Goal: Transaction & Acquisition: Book appointment/travel/reservation

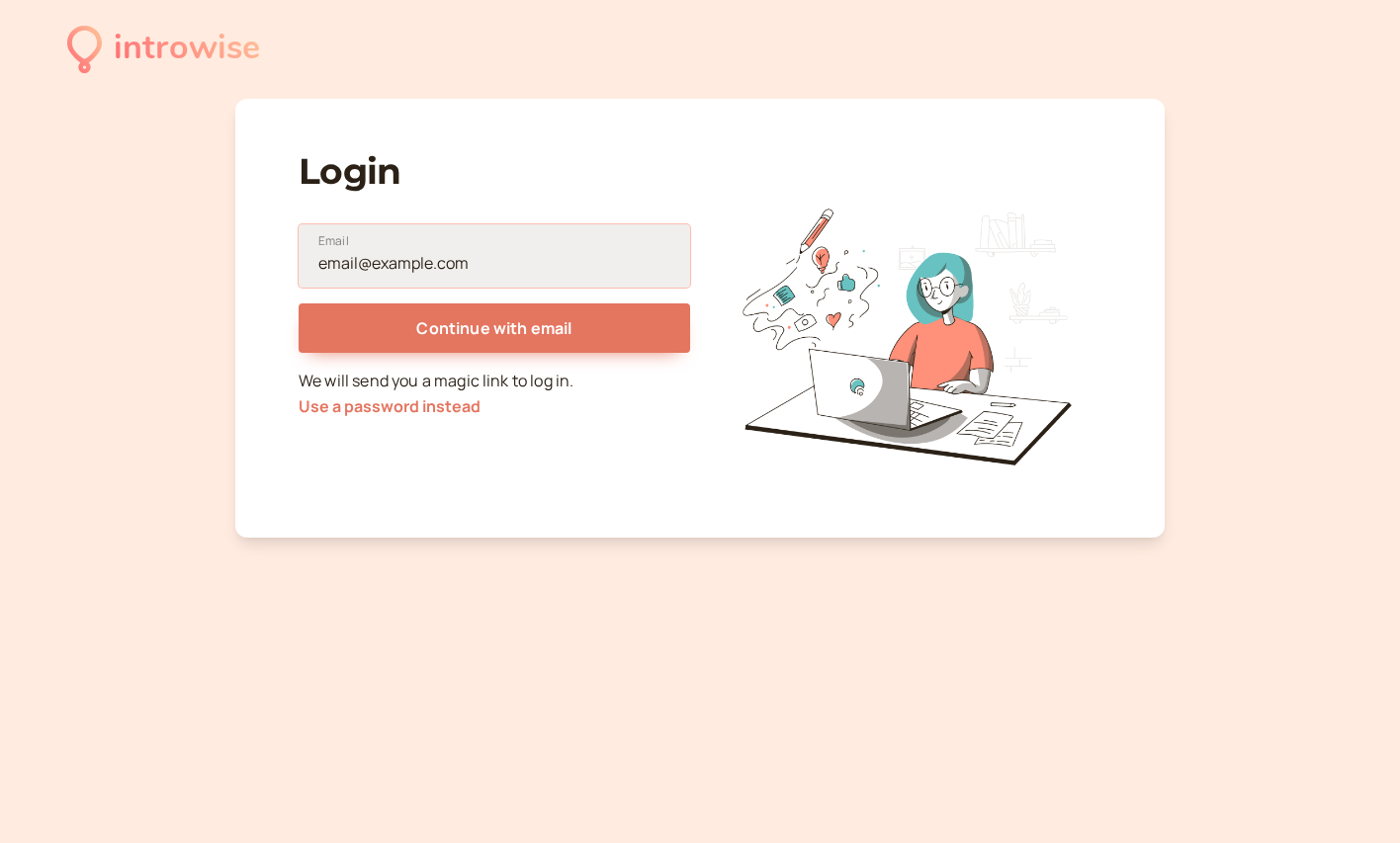
click at [549, 259] on input "Email" at bounding box center [494, 256] width 391 height 63
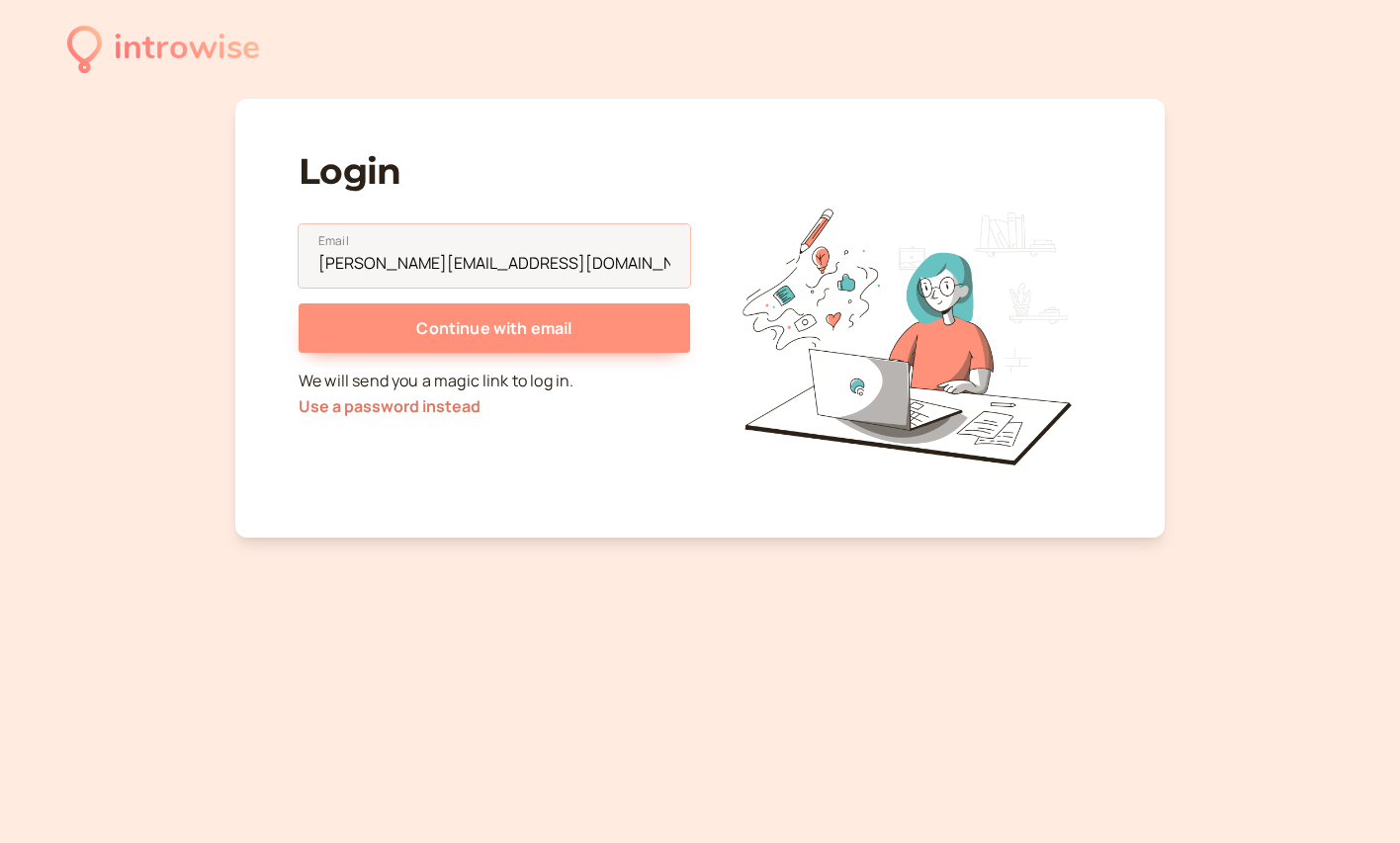
type input "[PERSON_NAME][EMAIL_ADDRESS][DOMAIN_NAME]"
click at [545, 331] on span "Continue with email" at bounding box center [493, 328] width 155 height 22
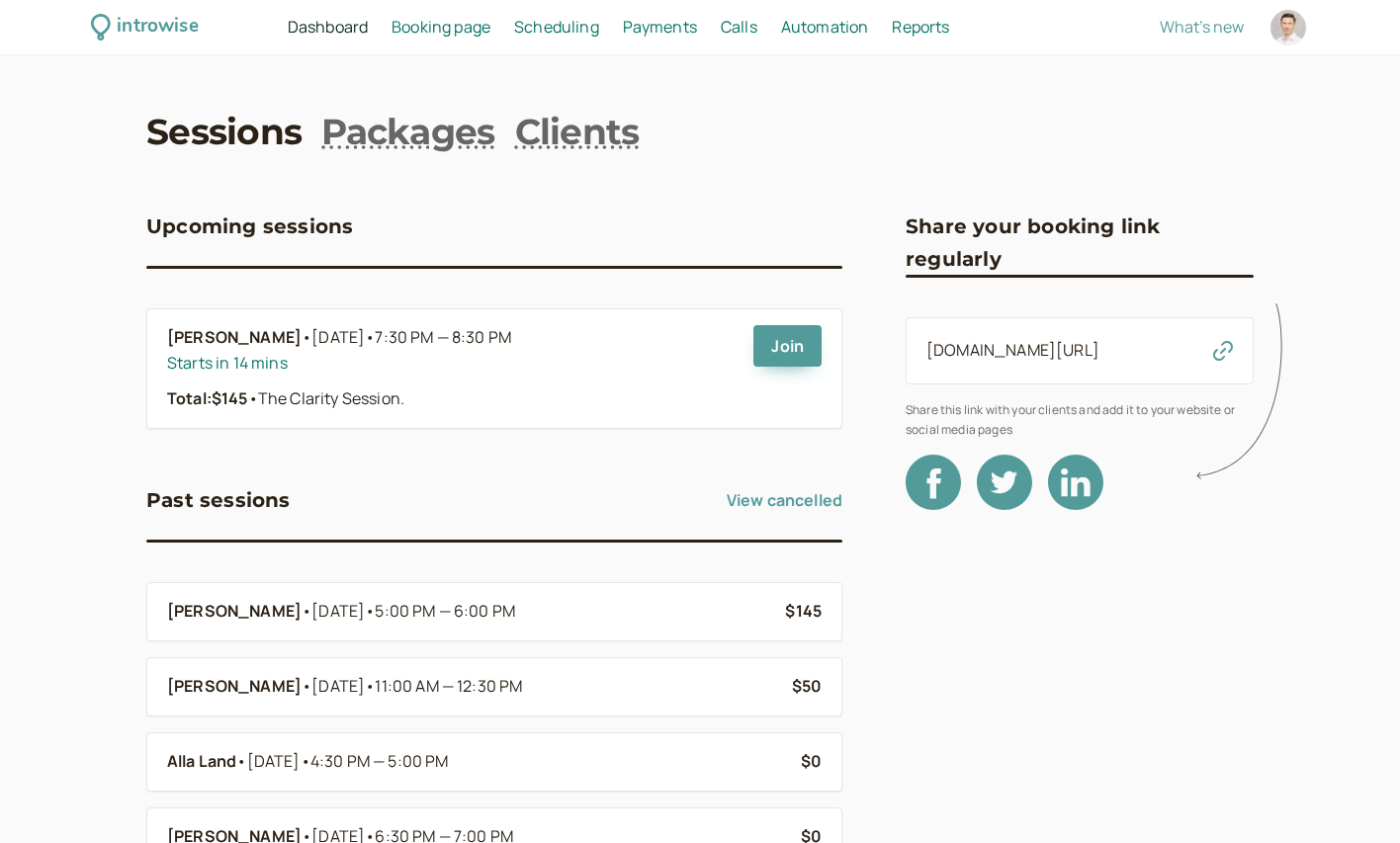
click at [76, 364] on div "introwise Dashboard Dashboard Booking page Booking Scheduling Scheduling Paymen…" at bounding box center [700, 740] width 1400 height 1480
click at [60, 380] on div "introwise Dashboard Dashboard Booking page Booking Scheduling Scheduling Paymen…" at bounding box center [700, 740] width 1400 height 1480
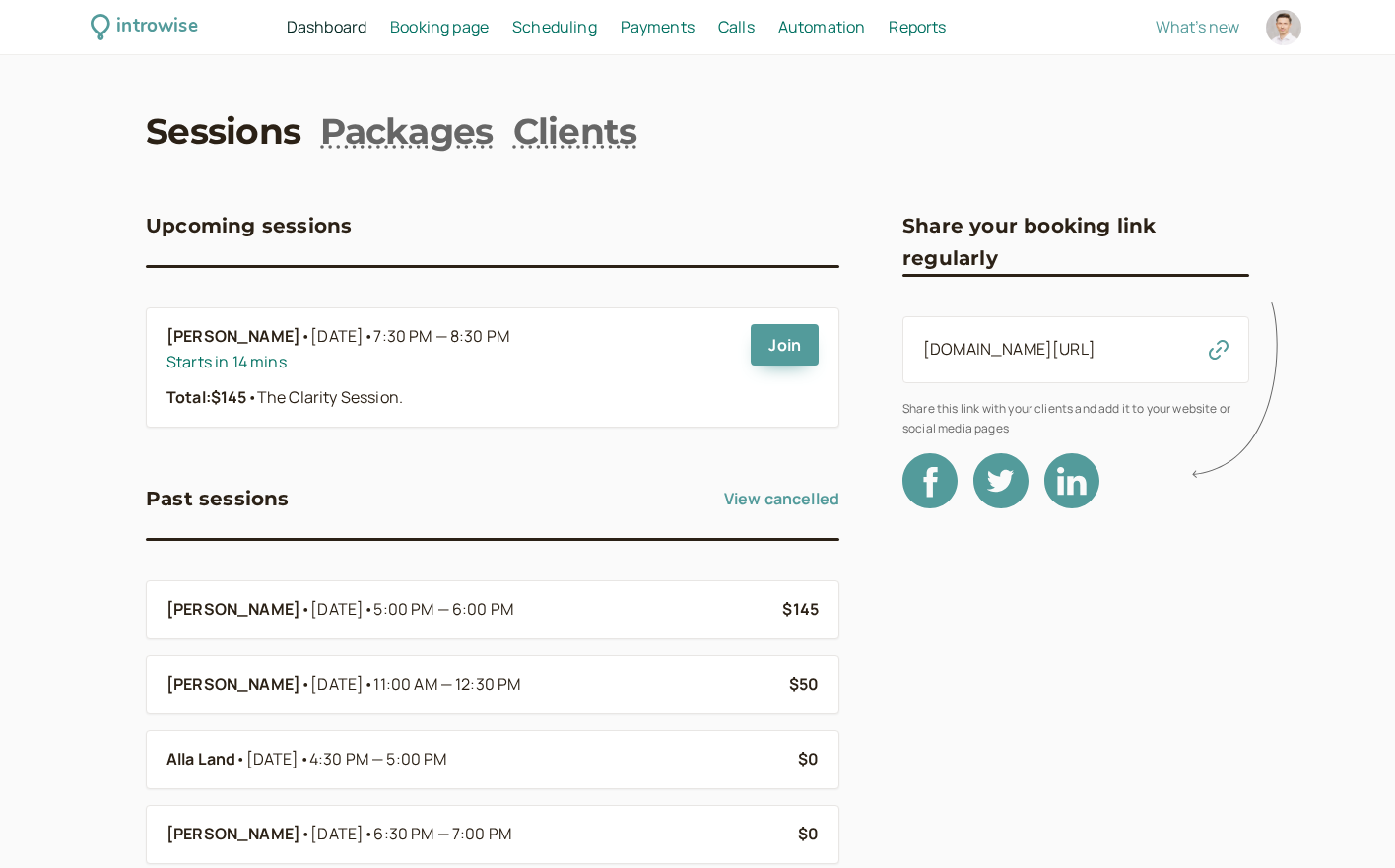
click at [66, 232] on div "introwise Dashboard Dashboard Booking page Booking Scheduling Scheduling Paymen…" at bounding box center [697, 738] width 1395 height 1475
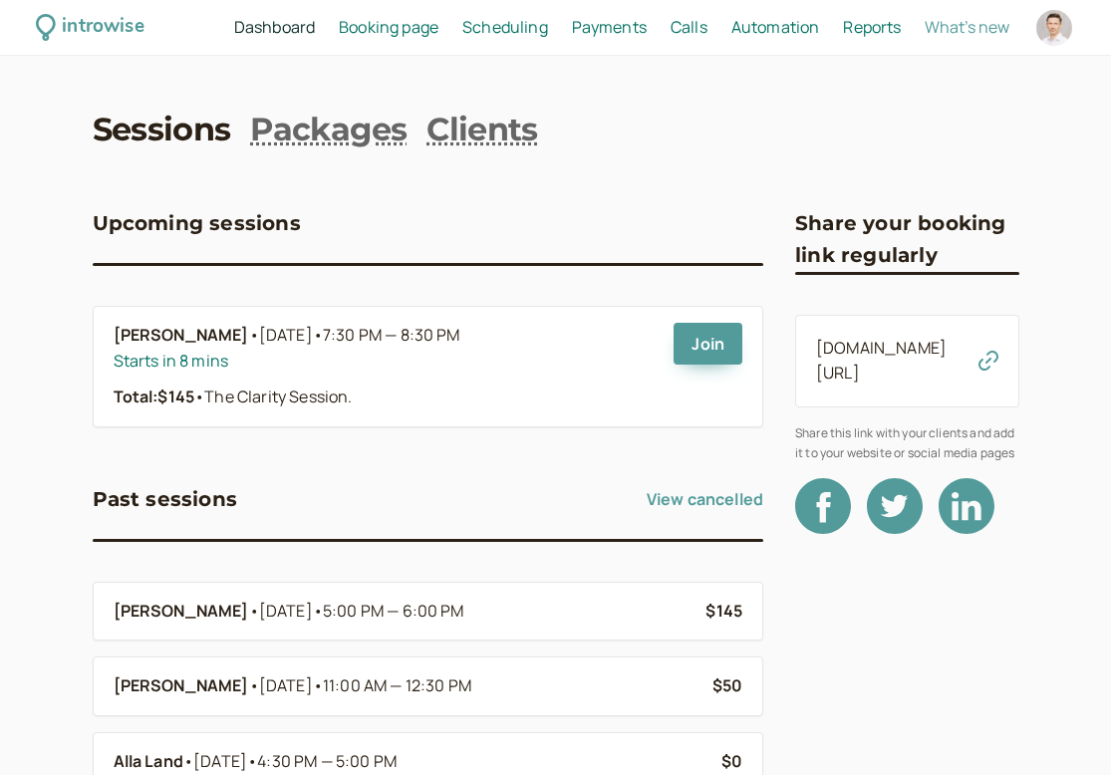
click at [48, 215] on div "introwise Dashboard Dashboard Booking page Booking Scheduling Scheduling Paymen…" at bounding box center [555, 743] width 1111 height 1487
click at [39, 277] on div "introwise Dashboard Dashboard Booking page Booking Scheduling Scheduling Paymen…" at bounding box center [555, 743] width 1111 height 1487
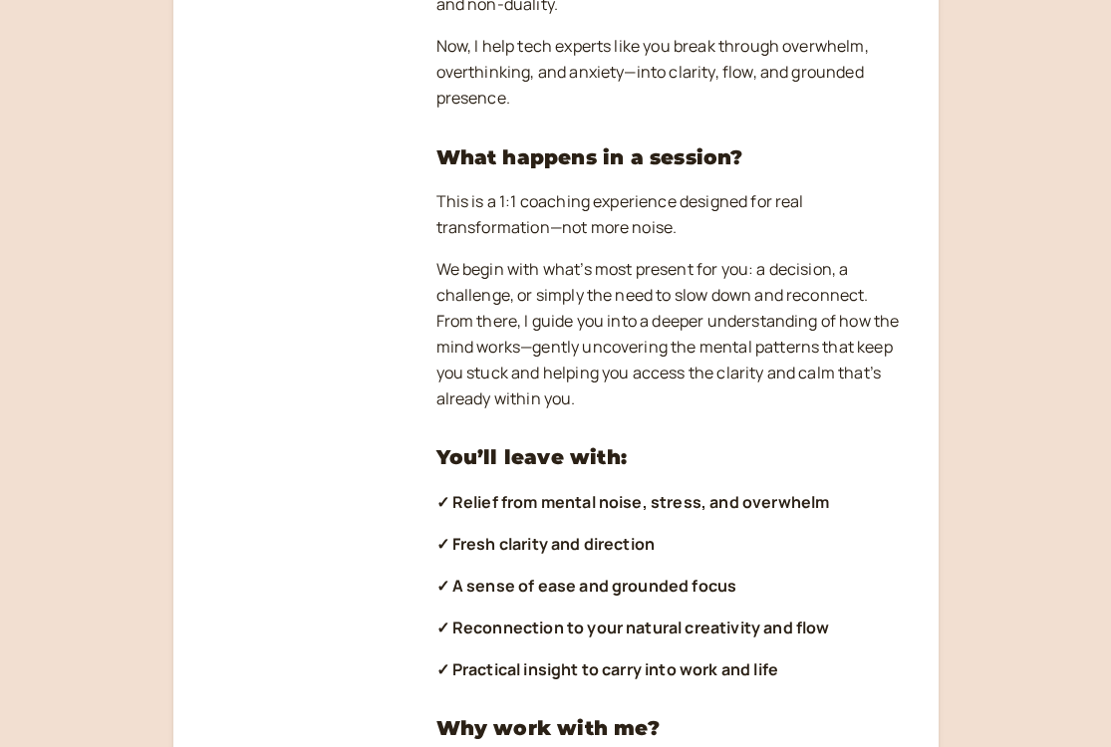
scroll to position [666, 0]
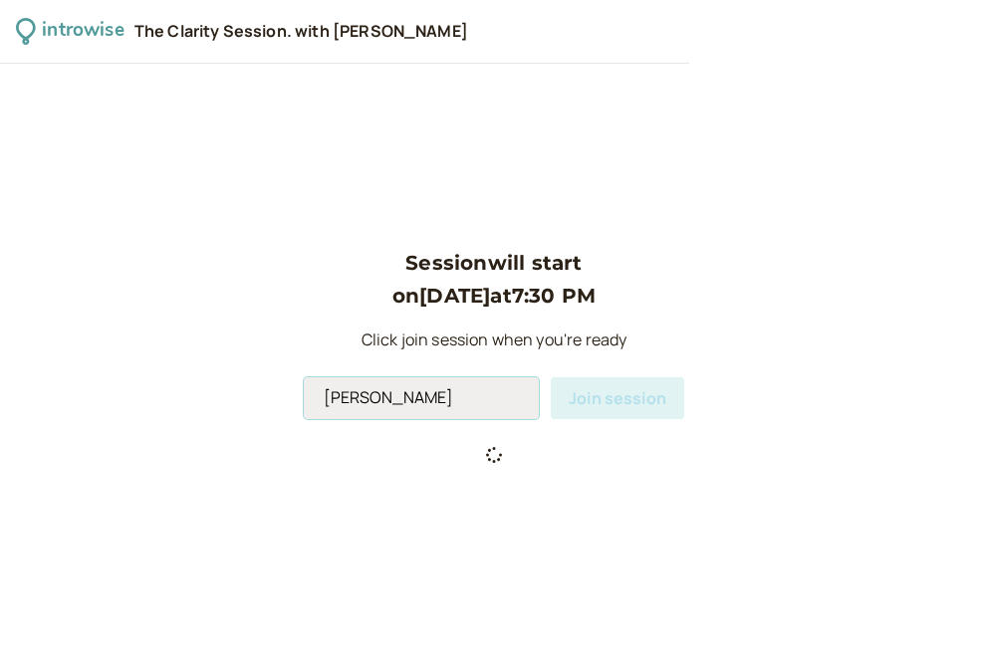
click at [472, 403] on input "Lauri" at bounding box center [421, 399] width 235 height 42
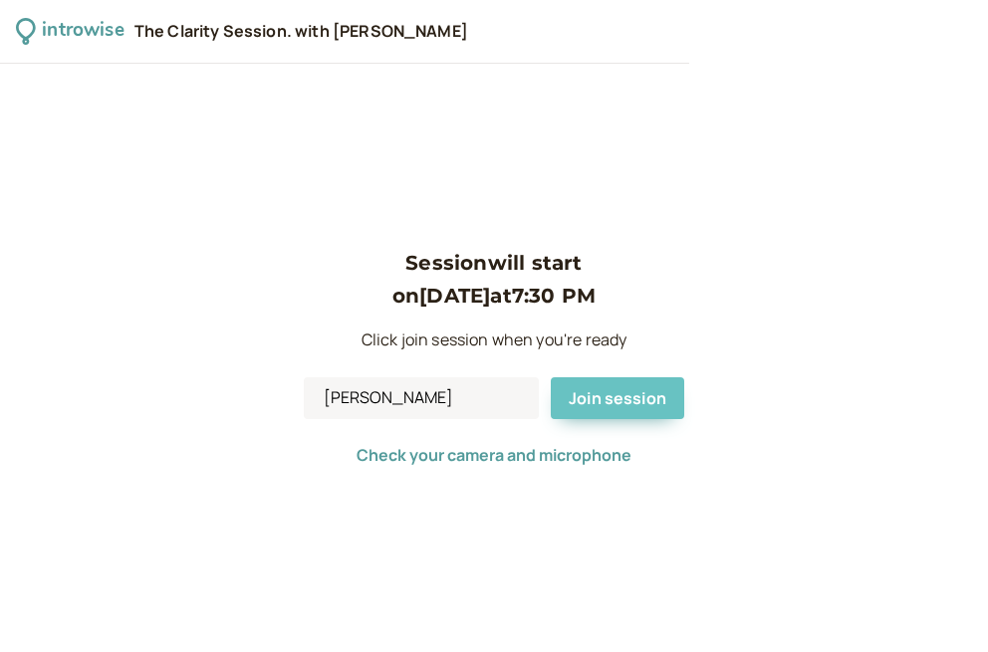
click at [616, 399] on span "Join session" at bounding box center [618, 399] width 98 height 22
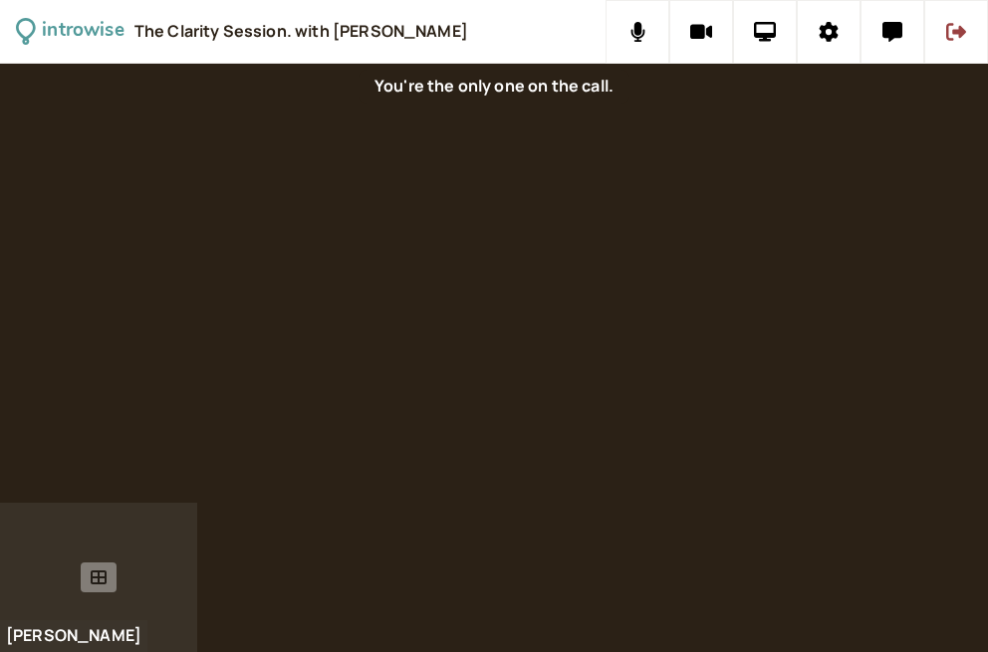
click at [99, 580] on icon at bounding box center [99, 578] width 16 height 14
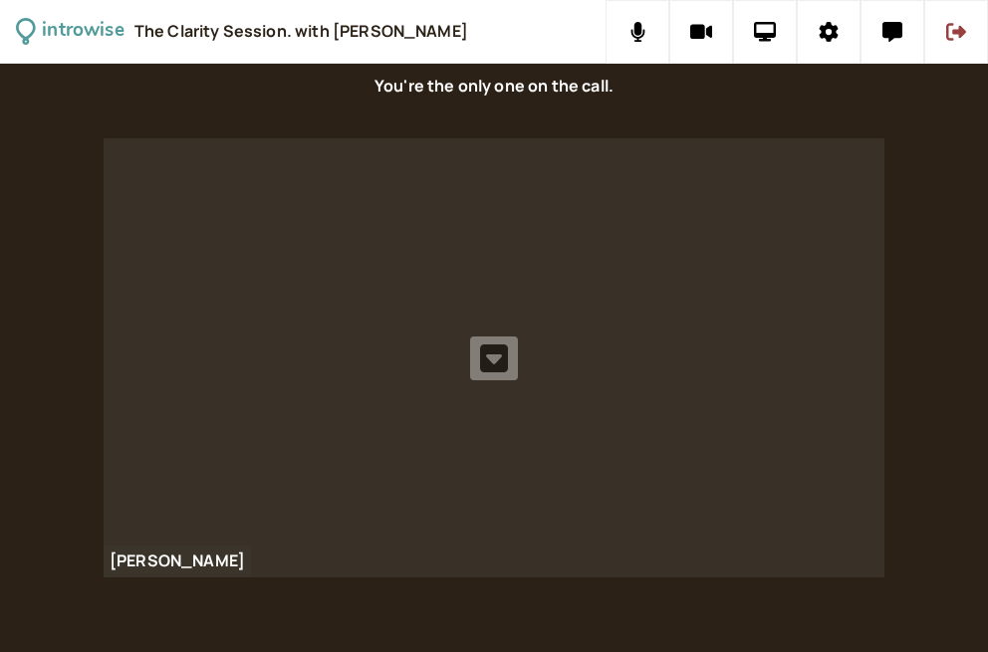
click at [491, 366] on icon at bounding box center [494, 359] width 28 height 28
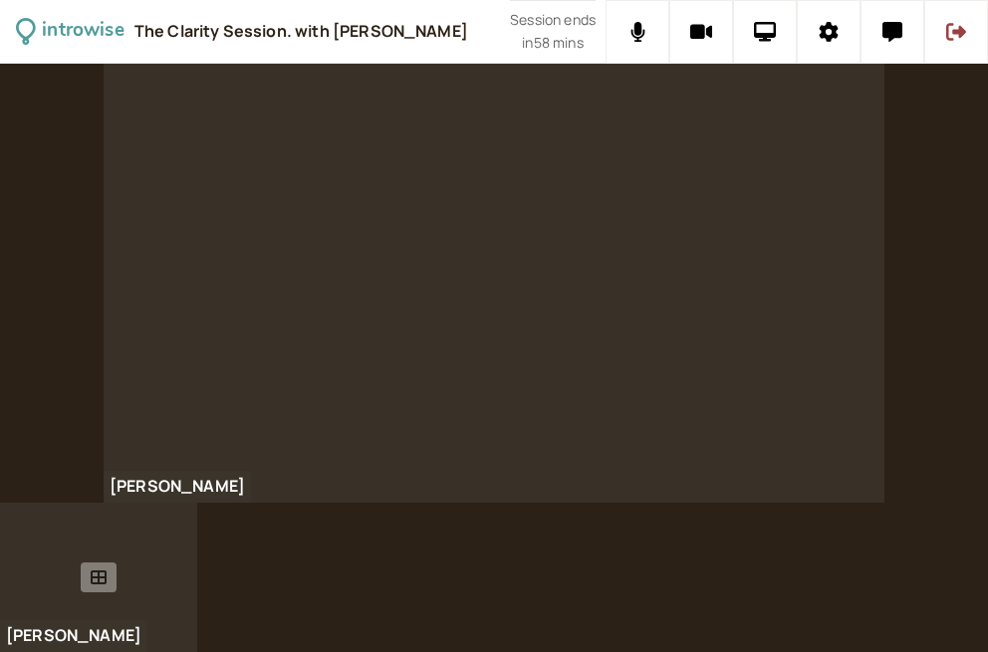
click at [100, 581] on icon at bounding box center [99, 578] width 16 height 14
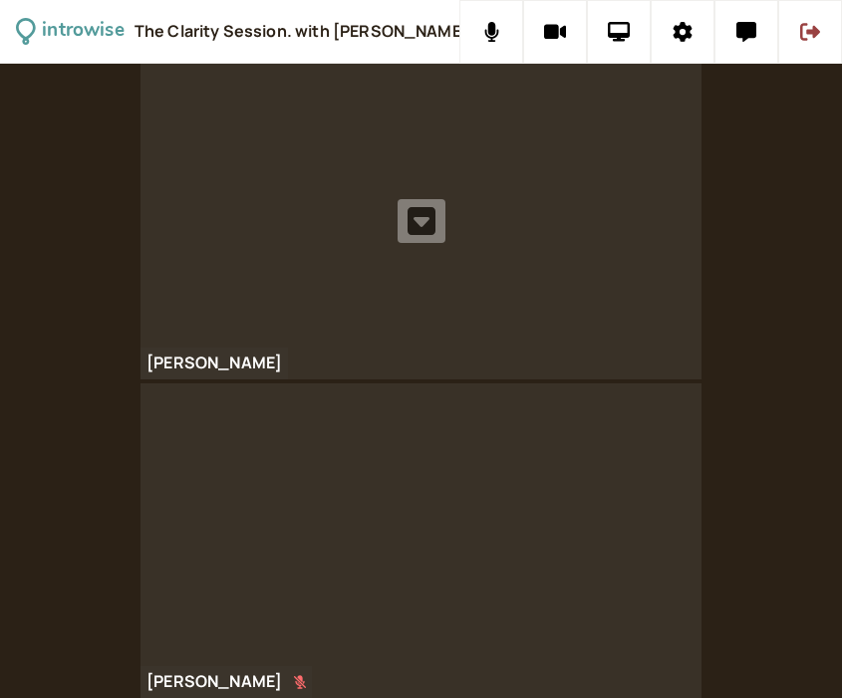
click at [421, 221] on icon at bounding box center [421, 221] width 28 height 32
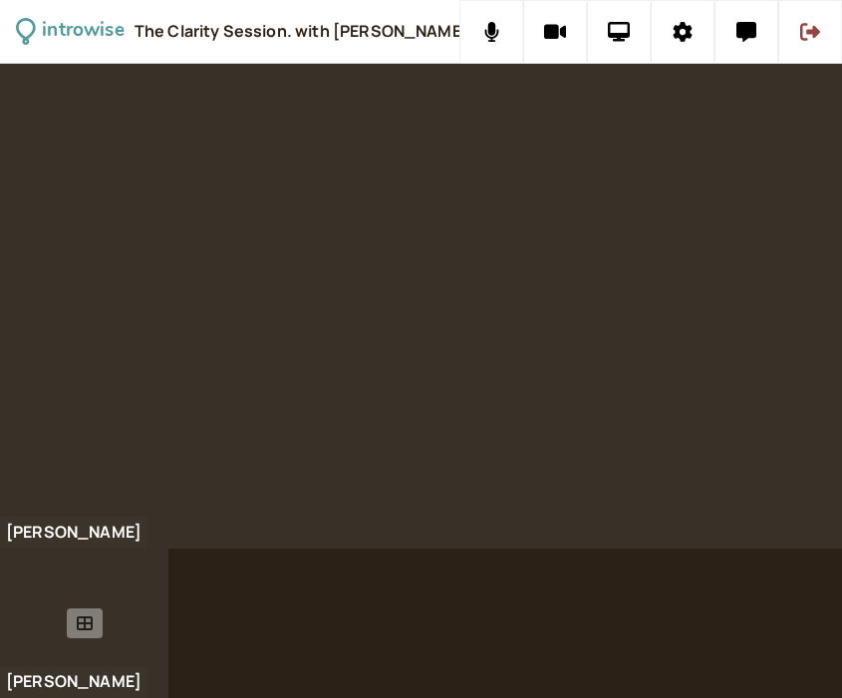
click at [86, 620] on icon at bounding box center [85, 624] width 16 height 16
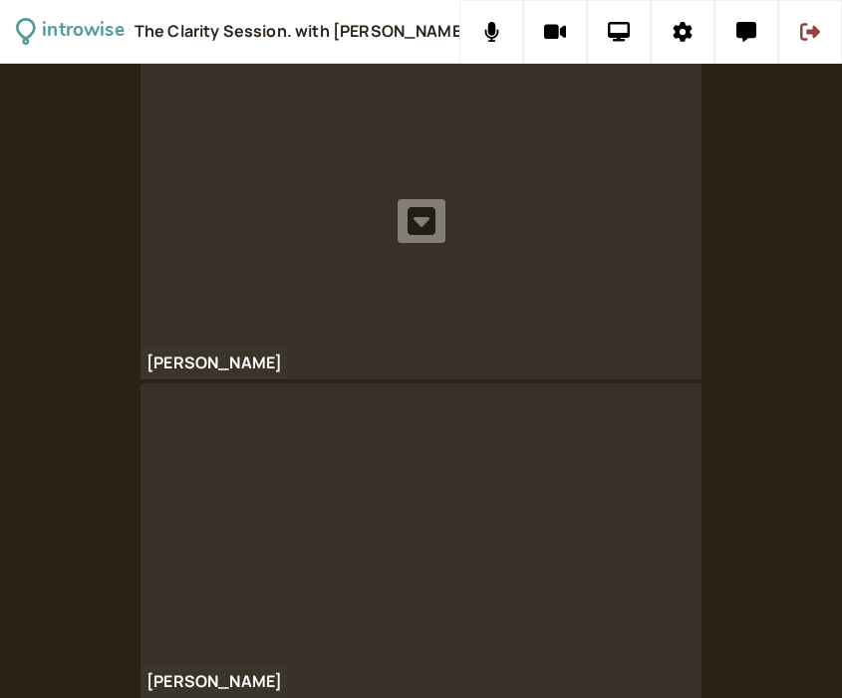
click at [420, 218] on icon at bounding box center [421, 221] width 28 height 32
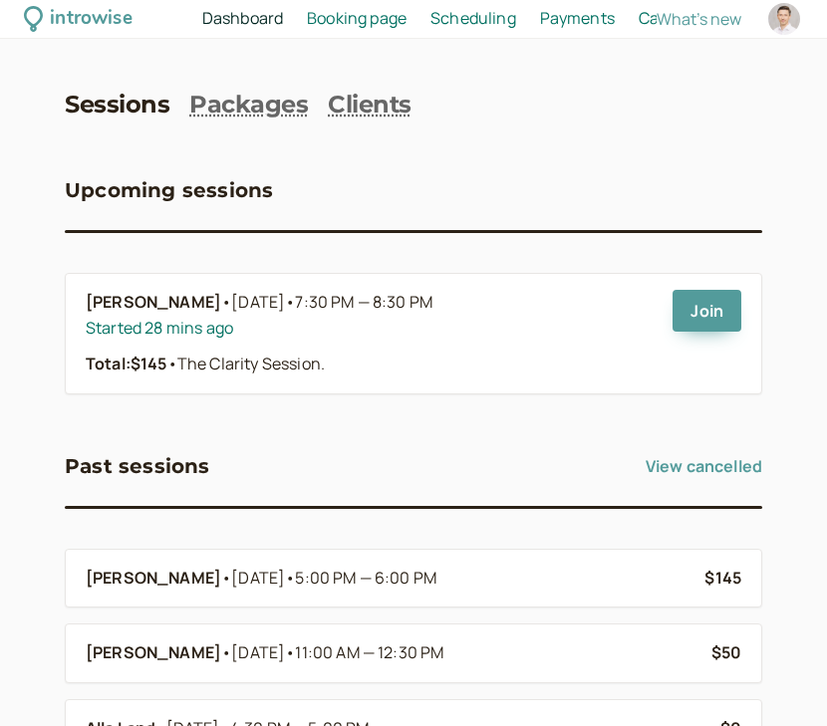
click at [782, 17] on div at bounding box center [784, 19] width 32 height 32
select select "Europe/[GEOGRAPHIC_DATA]"
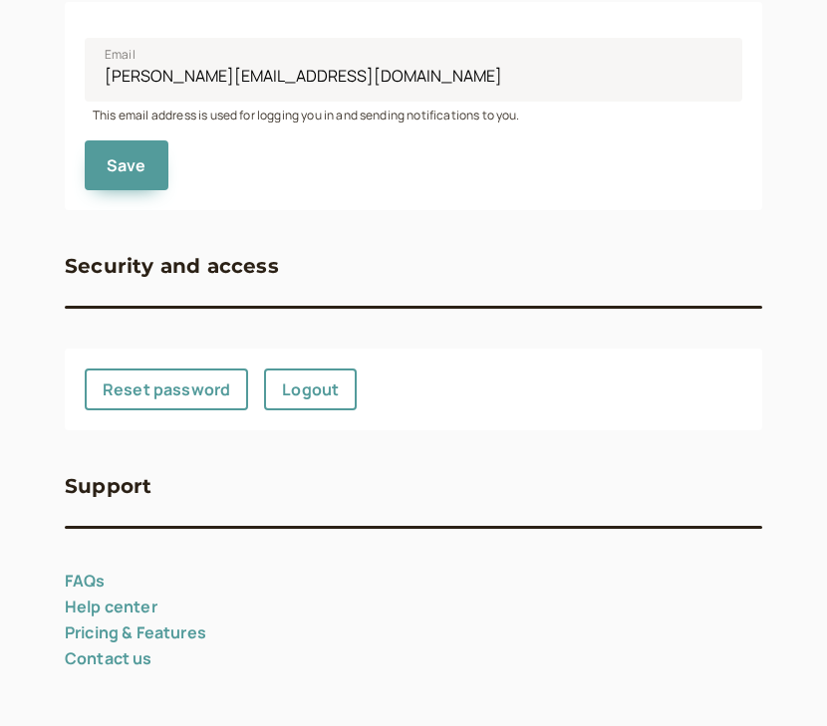
scroll to position [1094, 0]
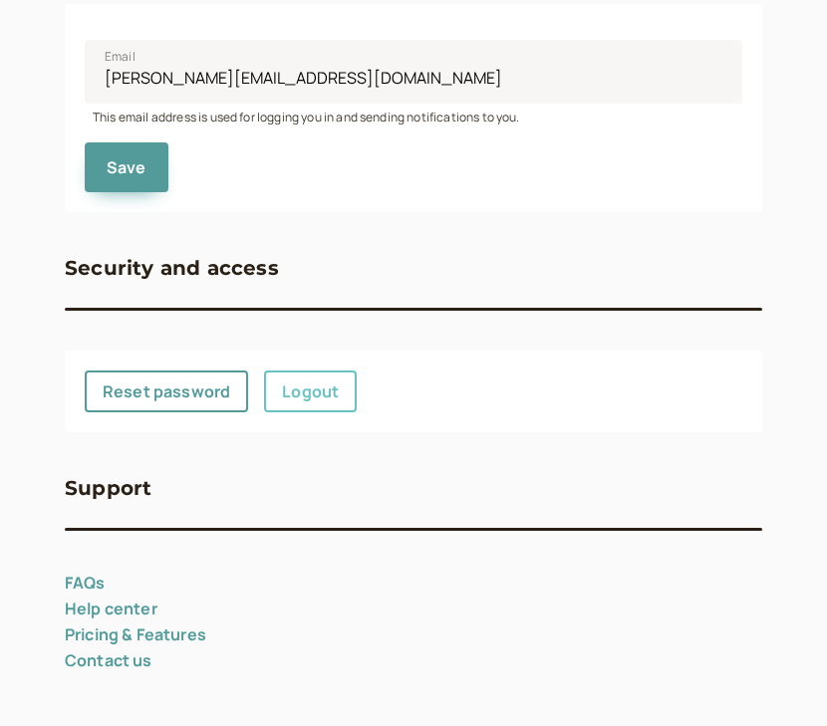
click at [315, 392] on link "Logout" at bounding box center [310, 392] width 93 height 42
